Goal: Task Accomplishment & Management: Manage account settings

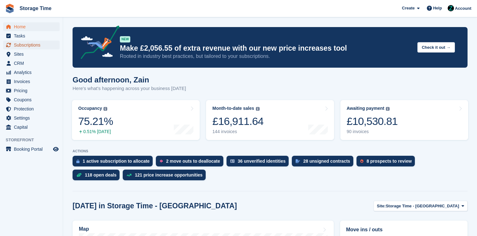
click at [45, 45] on span "Subscriptions" at bounding box center [33, 45] width 38 height 9
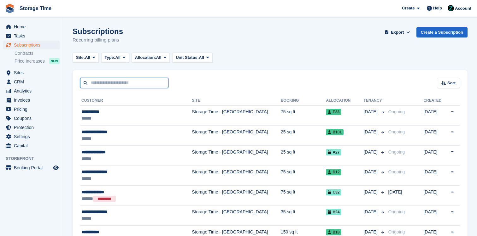
click at [109, 82] on input "text" at bounding box center [124, 83] width 88 height 10
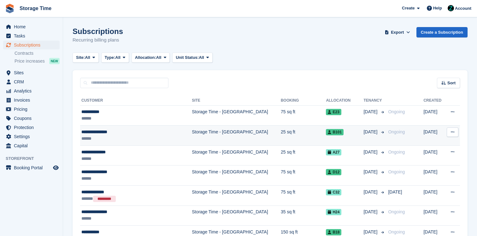
click at [130, 140] on div "******" at bounding box center [128, 139] width 94 height 7
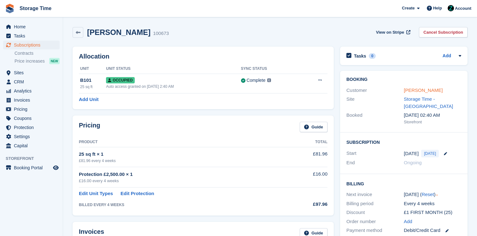
click at [442, 90] on link "Joanna Humphreys" at bounding box center [423, 90] width 39 height 5
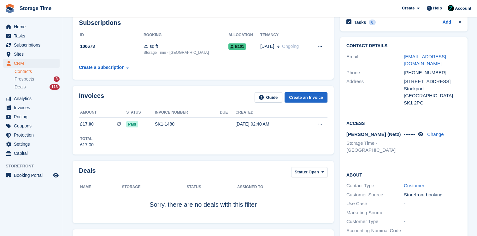
scroll to position [32, 0]
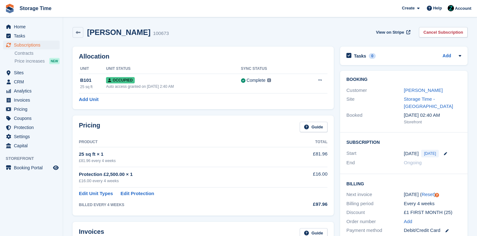
click at [334, 111] on div "Allocation Unit Unit Status Sync Status B101 25 sq ft Occupied Auto access gran…" at bounding box center [202, 78] width 267 height 69
click at [334, 109] on div "Allocation Unit Unit Status Sync Status B101 25 sq ft Occupied Auto access gran…" at bounding box center [202, 78] width 267 height 69
click at [334, 111] on div "Allocation Unit Unit Status Sync Status B101 25 sq ft Occupied Auto access gran…" at bounding box center [202, 78] width 267 height 69
click at [336, 111] on div "Allocation Unit Unit Status Sync Status B101 25 sq ft Occupied Auto access gran…" at bounding box center [202, 78] width 267 height 69
drag, startPoint x: 336, startPoint y: 111, endPoint x: 281, endPoint y: 109, distance: 54.6
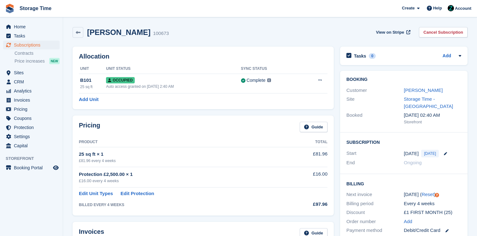
click at [281, 109] on div "Allocation Unit Unit Status Sync Status B101 25 sq ft Occupied Auto access gran…" at bounding box center [202, 78] width 267 height 69
click at [30, 29] on span "Home" at bounding box center [33, 26] width 38 height 9
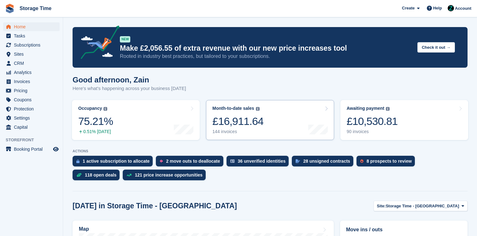
click at [233, 123] on div "£16,911.64" at bounding box center [237, 121] width 51 height 13
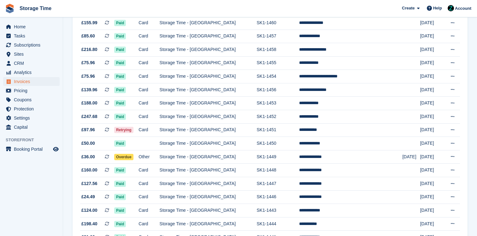
scroll to position [572, 0]
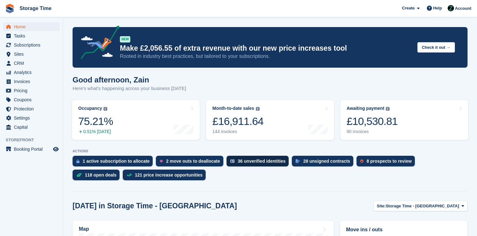
click at [396, 125] on div "£10,530.81" at bounding box center [371, 121] width 51 height 13
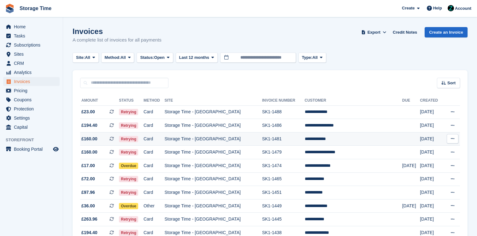
scroll to position [10, 0]
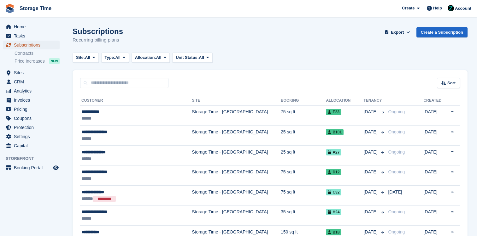
click at [35, 45] on span "Subscriptions" at bounding box center [33, 45] width 38 height 9
click at [37, 26] on span "Home" at bounding box center [33, 26] width 38 height 9
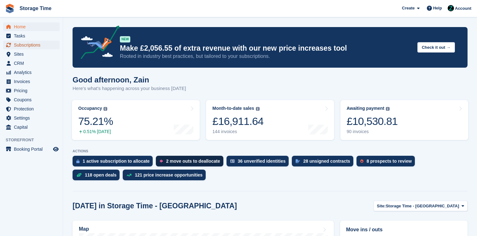
click at [37, 47] on span "Subscriptions" at bounding box center [33, 45] width 38 height 9
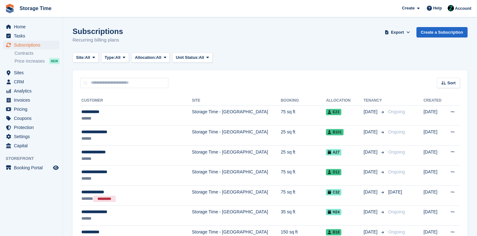
click at [239, 81] on div "Sort Sort by Customer name Date created Move in date Move out date Created (old…" at bounding box center [270, 79] width 395 height 18
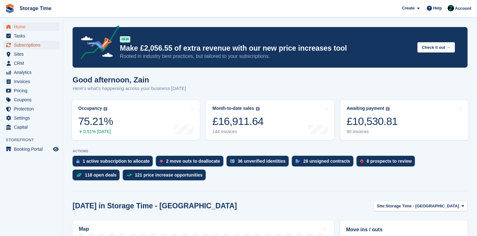
click at [35, 49] on span "Subscriptions" at bounding box center [33, 45] width 38 height 9
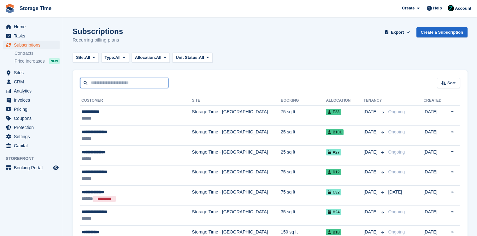
click at [101, 86] on input "text" at bounding box center [124, 83] width 88 height 10
type input "*****"
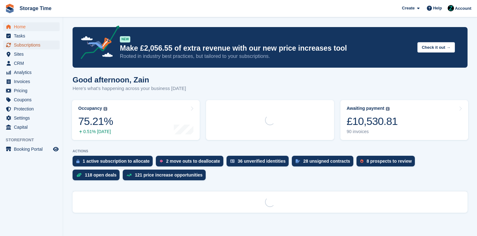
click at [48, 48] on span "Subscriptions" at bounding box center [33, 45] width 38 height 9
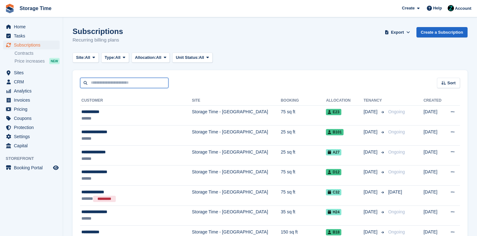
click at [117, 87] on input "text" at bounding box center [124, 83] width 88 height 10
type input "**********"
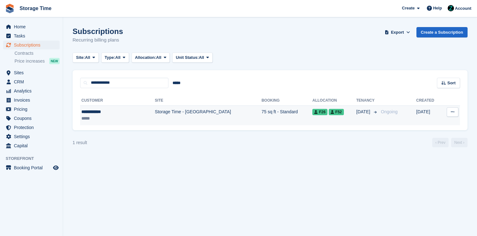
click at [202, 120] on td "Storage Time - [GEOGRAPHIC_DATA]" at bounding box center [208, 116] width 107 height 20
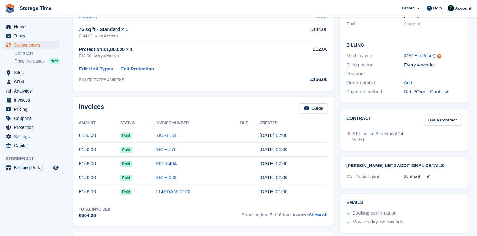
scroll to position [147, 0]
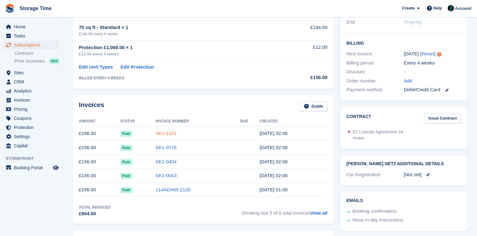
click at [156, 133] on link "SK1-1151" at bounding box center [165, 133] width 21 height 5
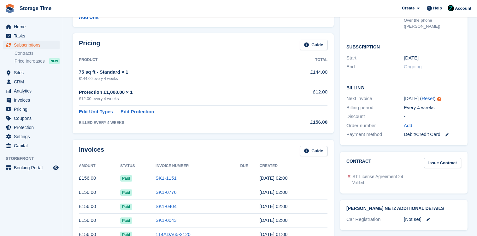
scroll to position [136, 0]
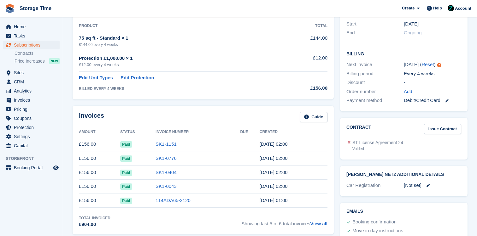
click at [168, 148] on td "SK1-1151" at bounding box center [197, 144] width 84 height 14
click at [168, 143] on link "SK1-1151" at bounding box center [165, 144] width 21 height 5
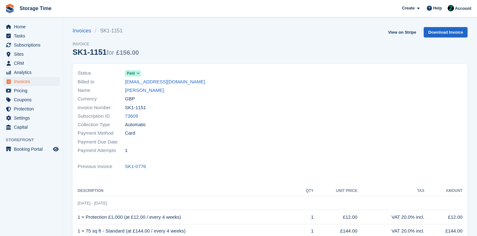
scroll to position [136, 0]
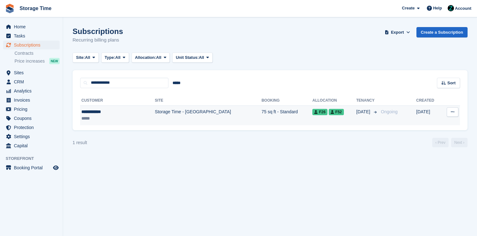
click at [189, 111] on td "Storage Time - [GEOGRAPHIC_DATA]" at bounding box center [208, 116] width 107 height 20
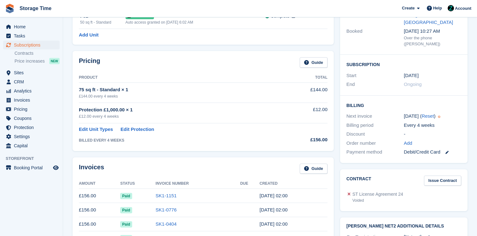
scroll to position [81, 0]
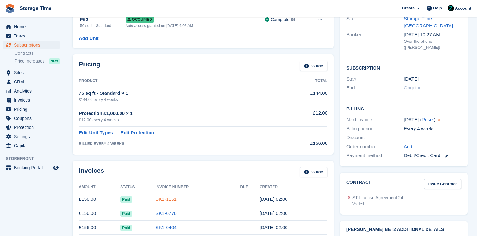
click at [163, 200] on link "SK1-1151" at bounding box center [165, 199] width 21 height 5
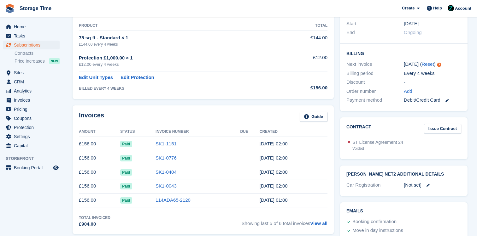
scroll to position [136, 0]
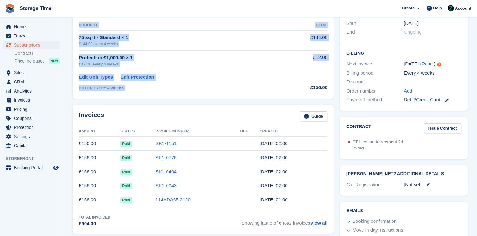
drag, startPoint x: 306, startPoint y: 89, endPoint x: 329, endPoint y: 89, distance: 22.4
click at [329, 89] on div "Pricing Guide Product Total 75 sq ft - Standard × 1 £144.00 every 4 weeks £144.…" at bounding box center [203, 49] width 261 height 100
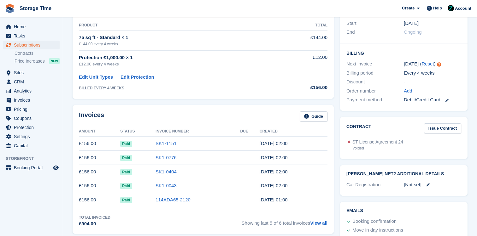
click at [253, 86] on div "BILLED EVERY 4 WEEKS" at bounding box center [180, 88] width 202 height 6
click at [181, 111] on div "Invoices Guide Amount Status Invoice Number Due Created £156.00 Paid SK1-1151 1…" at bounding box center [203, 169] width 261 height 129
click at [20, 102] on span "Invoices" at bounding box center [33, 100] width 38 height 9
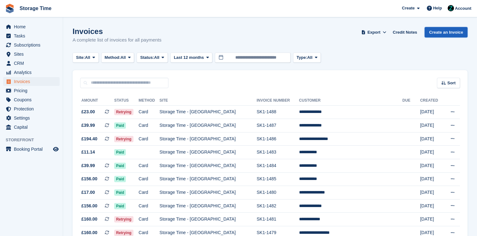
click at [441, 33] on link "Create an Invoice" at bounding box center [445, 32] width 43 height 10
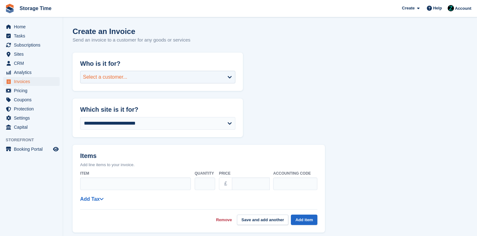
click at [177, 75] on div "Select a customer..." at bounding box center [157, 77] width 155 height 13
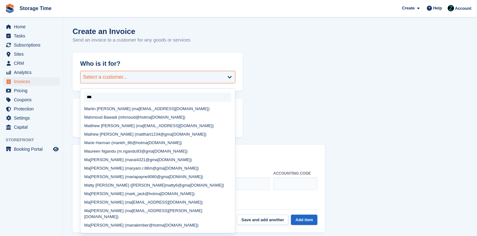
type input "****"
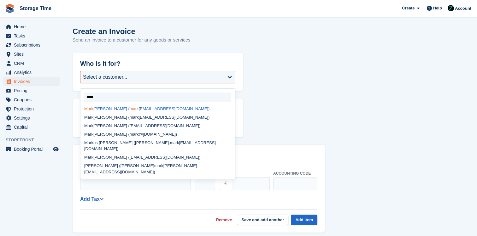
click at [135, 109] on div "[PERSON_NAME] ( [PERSON_NAME] [PERSON_NAME][EMAIL_ADDRESS][DOMAIN_NAME])" at bounding box center [157, 109] width 154 height 9
select select "******"
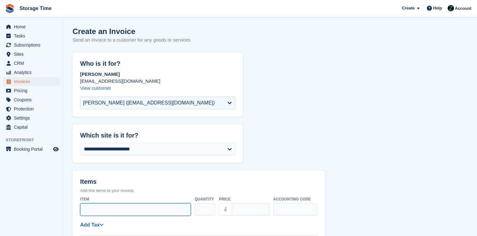
click at [106, 210] on input "Item" at bounding box center [135, 210] width 111 height 13
type input "**********"
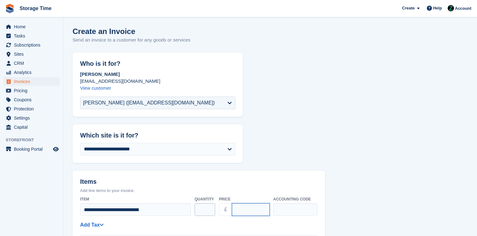
drag, startPoint x: 253, startPoint y: 209, endPoint x: 204, endPoint y: 209, distance: 48.9
click at [204, 209] on div "**********" at bounding box center [198, 206] width 237 height 25
type input "*****"
click at [244, 172] on header "Items Add line items to your invoice." at bounding box center [199, 182] width 252 height 23
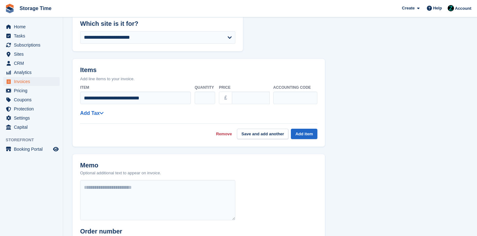
scroll to position [119, 0]
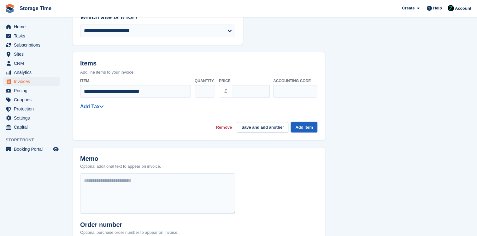
click at [297, 125] on button "Add item" at bounding box center [304, 127] width 26 height 10
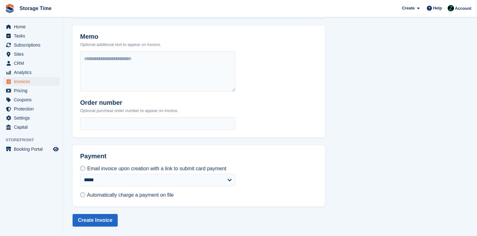
click at [141, 198] on span "Automatically charge a payment on file" at bounding box center [130, 195] width 87 height 5
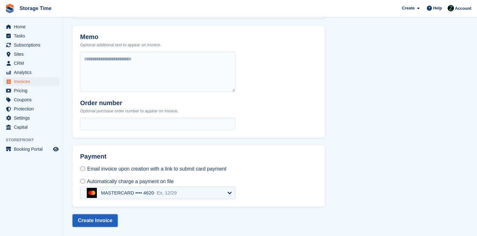
click at [86, 221] on button "Create Invoice" at bounding box center [95, 221] width 45 height 13
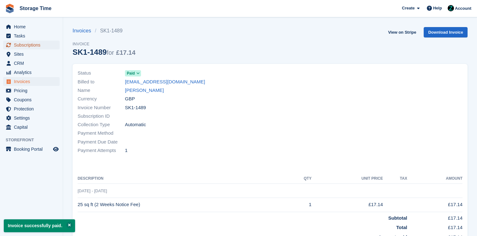
click at [34, 45] on span "Subscriptions" at bounding box center [33, 45] width 38 height 9
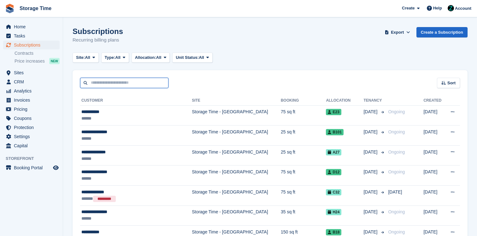
click at [119, 82] on input "text" at bounding box center [124, 83] width 88 height 10
type input "**********"
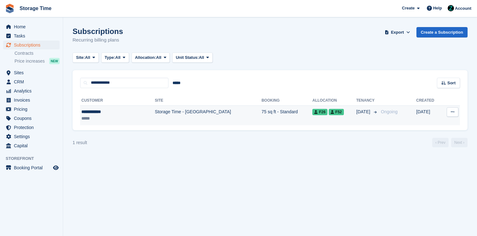
click at [155, 111] on td "Storage Time - [GEOGRAPHIC_DATA]" at bounding box center [208, 116] width 107 height 20
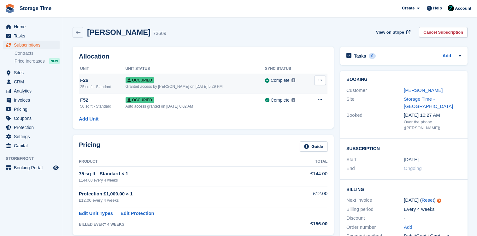
click at [318, 80] on icon at bounding box center [319, 80] width 3 height 4
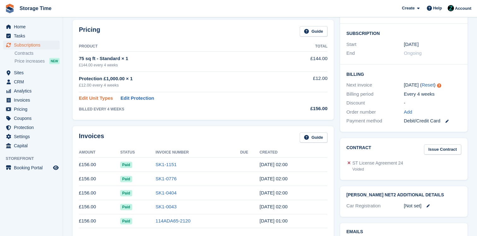
scroll to position [113, 0]
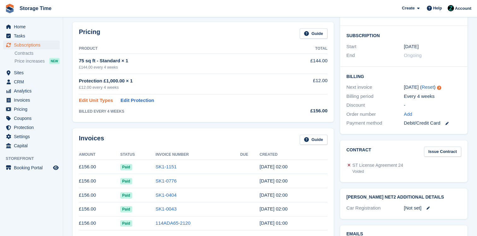
click at [96, 102] on link "Edit Unit Types" at bounding box center [96, 100] width 34 height 7
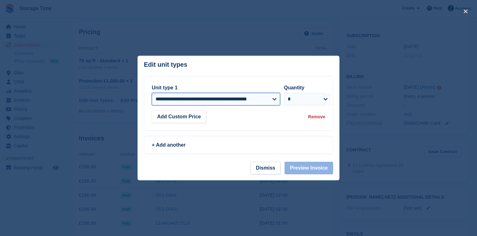
click at [206, 102] on select "**********" at bounding box center [216, 99] width 128 height 13
select select "*****"
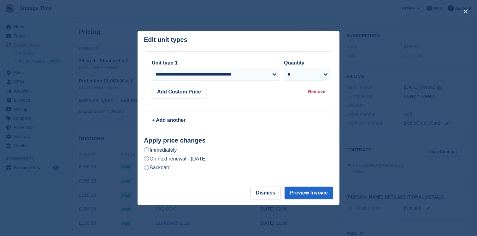
click at [199, 161] on label "On next renewal - Friday, 15th August, 2025" at bounding box center [175, 159] width 63 height 7
click at [304, 195] on button "Preview Invoice" at bounding box center [308, 193] width 49 height 13
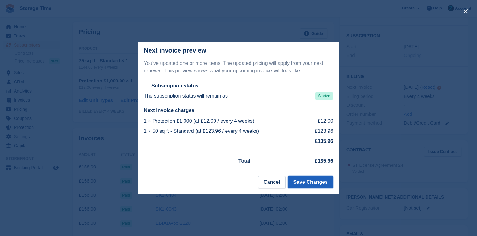
click at [311, 182] on button "Save Changes" at bounding box center [310, 182] width 45 height 13
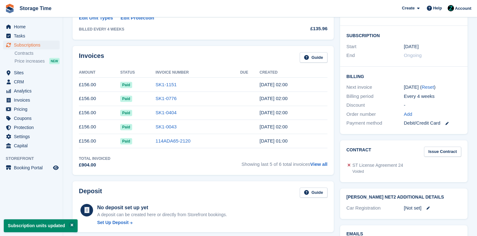
scroll to position [0, 0]
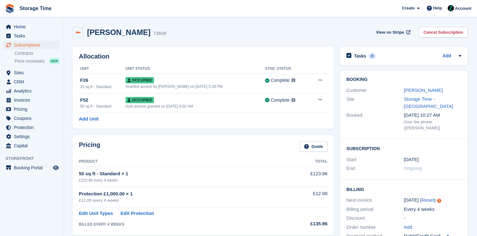
click at [81, 29] on link at bounding box center [78, 32] width 11 height 11
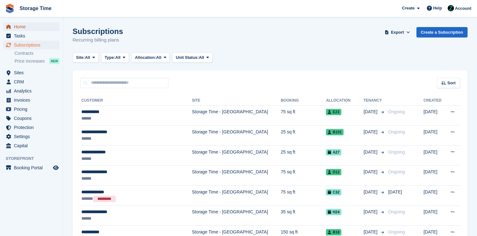
click at [16, 26] on span "Home" at bounding box center [33, 26] width 38 height 9
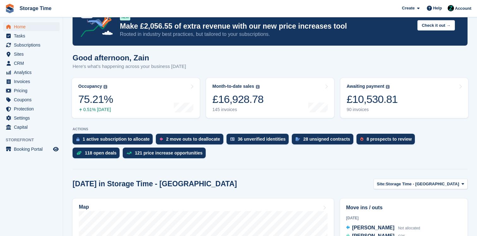
scroll to position [137, 0]
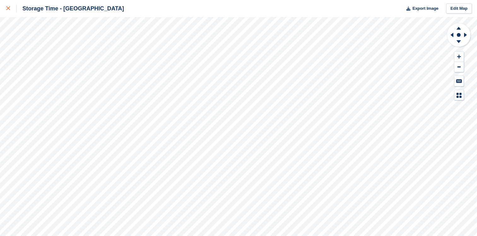
click at [7, 7] on icon at bounding box center [8, 8] width 4 height 4
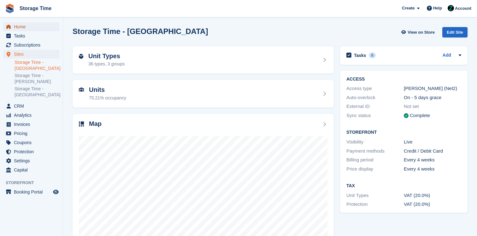
click at [45, 25] on span "Home" at bounding box center [33, 26] width 38 height 9
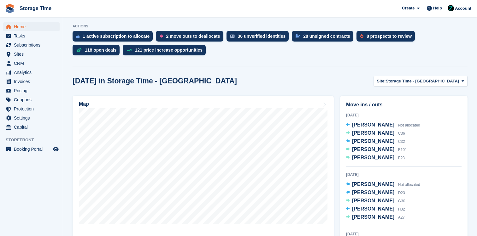
scroll to position [161, 0]
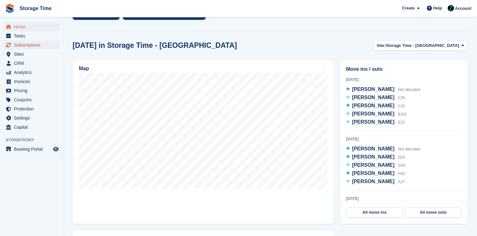
click at [35, 44] on span "Subscriptions" at bounding box center [33, 45] width 38 height 9
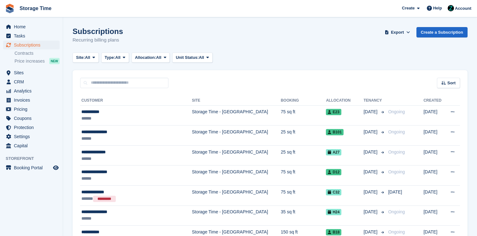
click at [102, 78] on div "Sort Sort by Customer name Date created Move in date Move out date Created (old…" at bounding box center [270, 79] width 395 height 18
click at [100, 80] on input "text" at bounding box center [124, 83] width 88 height 10
type input "**********"
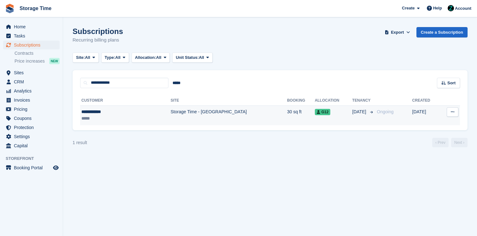
click at [136, 119] on div "*****" at bounding box center [110, 118] width 58 height 7
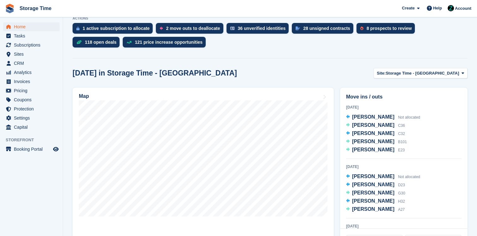
scroll to position [136, 0]
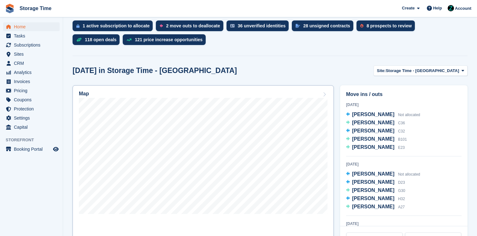
click at [206, 92] on div "Map" at bounding box center [203, 94] width 248 height 7
